Goal: Task Accomplishment & Management: Use online tool/utility

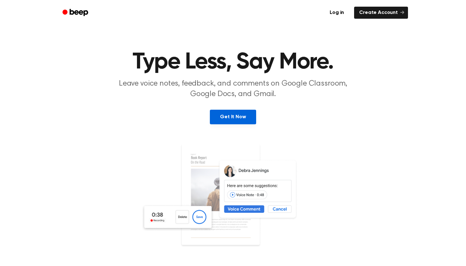
click at [226, 119] on link "Get It Now" at bounding box center [233, 117] width 46 height 15
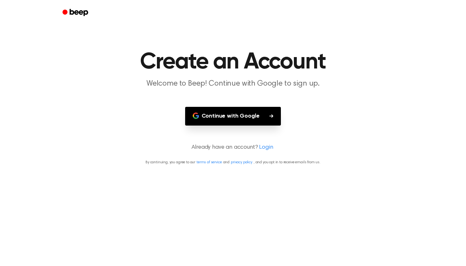
click at [226, 119] on button "Continue with Google" at bounding box center [233, 116] width 96 height 19
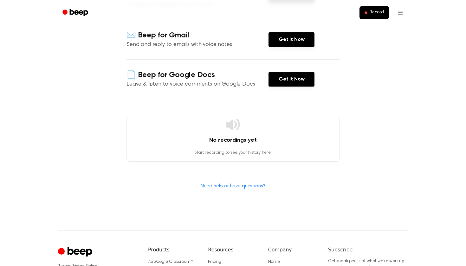
scroll to position [119, 0]
click at [236, 131] on icon at bounding box center [233, 123] width 15 height 15
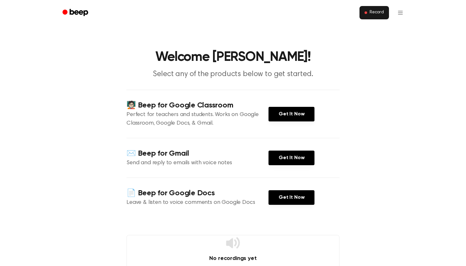
scroll to position [0, 0]
click at [399, 14] on html "Record Welcome [PERSON_NAME]! Select any of the products below to get started. …" at bounding box center [233, 234] width 466 height 469
click at [336, 89] on html "Record Welcome [PERSON_NAME]! Select any of the products below to get started. …" at bounding box center [233, 234] width 466 height 469
click at [368, 13] on button "Record" at bounding box center [375, 12] width 30 height 13
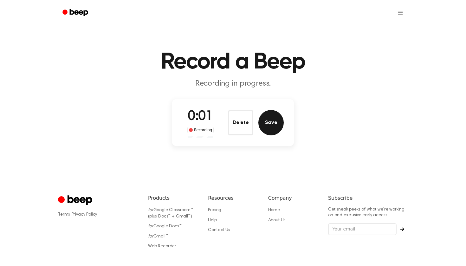
click at [272, 126] on button "Save" at bounding box center [271, 122] width 25 height 25
